Goal: Task Accomplishment & Management: Use online tool/utility

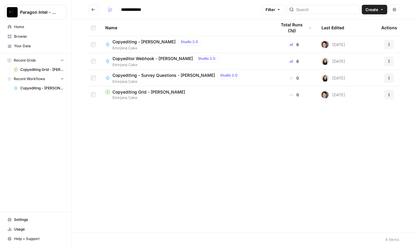
click at [127, 42] on span "Copyediting - [PERSON_NAME]" at bounding box center [143, 42] width 63 height 6
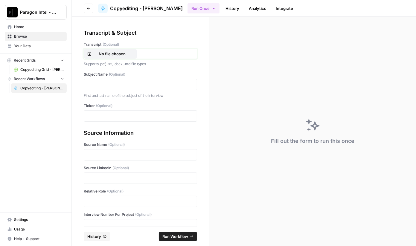
click at [119, 54] on p "No file chosen" at bounding box center [112, 54] width 38 height 6
click at [107, 82] on p at bounding box center [141, 85] width 106 height 6
click at [95, 125] on div "Transcript & Subject Transcript (Optional) FDR-MCE #2_Porcasi Raw.docx Supports…" at bounding box center [140, 122] width 137 height 210
click at [97, 115] on p at bounding box center [141, 116] width 106 height 6
click at [95, 159] on div at bounding box center [140, 154] width 113 height 11
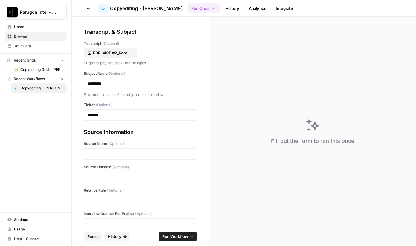
scroll to position [1, 0]
click at [119, 152] on p at bounding box center [141, 154] width 106 height 6
click at [102, 179] on p at bounding box center [141, 178] width 106 height 6
click at [102, 200] on p at bounding box center [141, 201] width 106 height 6
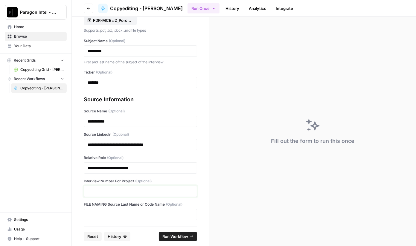
click at [96, 191] on p at bounding box center [141, 191] width 106 height 6
click at [180, 237] on span "Run Workflow" at bounding box center [175, 237] width 26 height 6
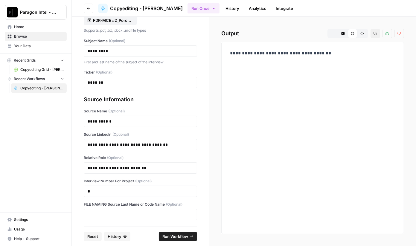
click at [379, 124] on div "**********" at bounding box center [312, 138] width 173 height 182
click at [45, 26] on span "Home" at bounding box center [39, 26] width 50 height 5
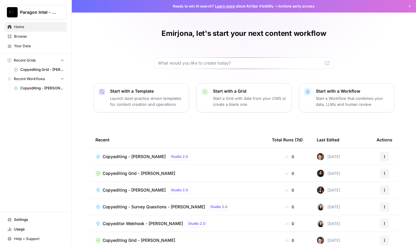
scroll to position [29, 0]
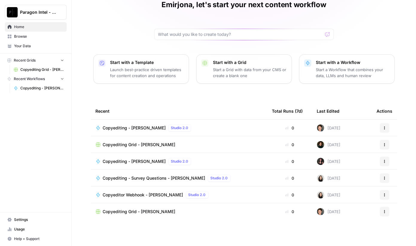
click at [24, 29] on span "Home" at bounding box center [39, 26] width 50 height 5
click at [24, 35] on span "Browse" at bounding box center [39, 36] width 50 height 5
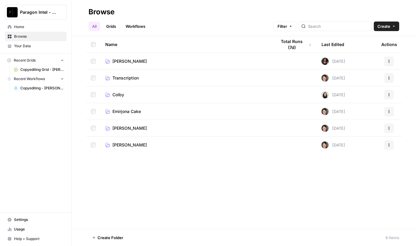
click at [133, 108] on td "Emirjona Cake" at bounding box center [186, 111] width 171 height 16
click at [125, 109] on span "Emirjona Cake" at bounding box center [126, 112] width 28 height 6
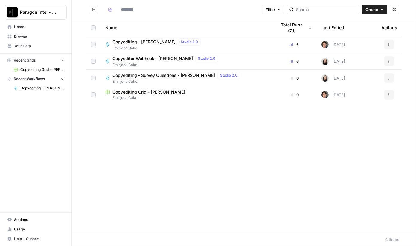
type input "**********"
click at [135, 94] on span "Copyediting Grid - [PERSON_NAME]" at bounding box center [148, 92] width 73 height 6
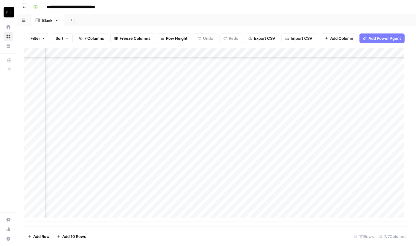
scroll to position [979, 75]
click at [312, 209] on div "Add Column" at bounding box center [216, 135] width 385 height 174
click at [312, 209] on textarea "**********" at bounding box center [343, 219] width 120 height 32
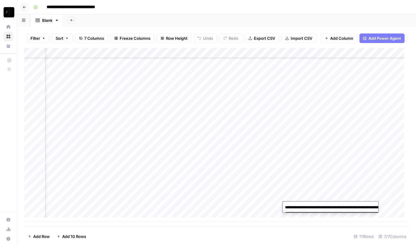
click at [312, 209] on textarea "**********" at bounding box center [343, 219] width 120 height 32
